Goal: Check status

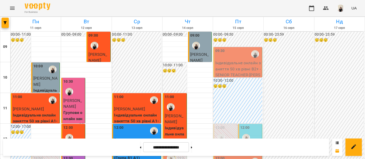
click at [168, 141] on label "12:30" at bounding box center [169, 146] width 8 height 11
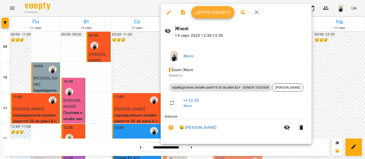
scroll to position [83, 0]
click at [225, 13] on span "Урок відбувся" at bounding box center [212, 12] width 35 height 6
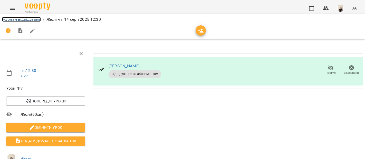
click at [35, 19] on link "Журнал відвідувань" at bounding box center [21, 19] width 39 height 5
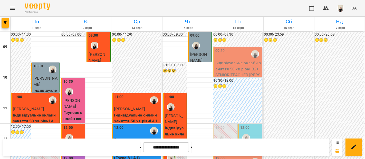
scroll to position [254, 0]
